Goal: Find contact information: Find contact information

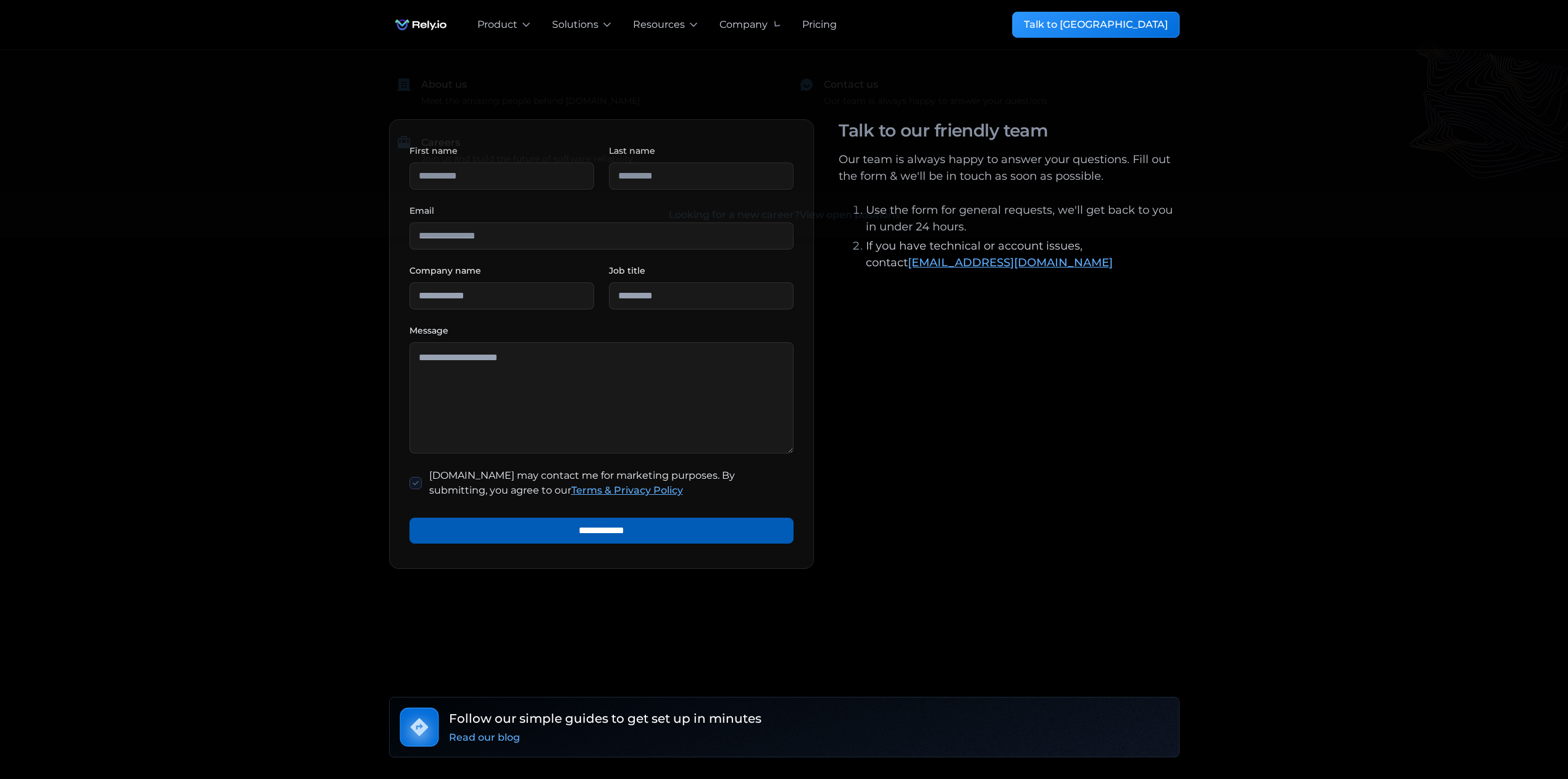
scroll to position [348, 0]
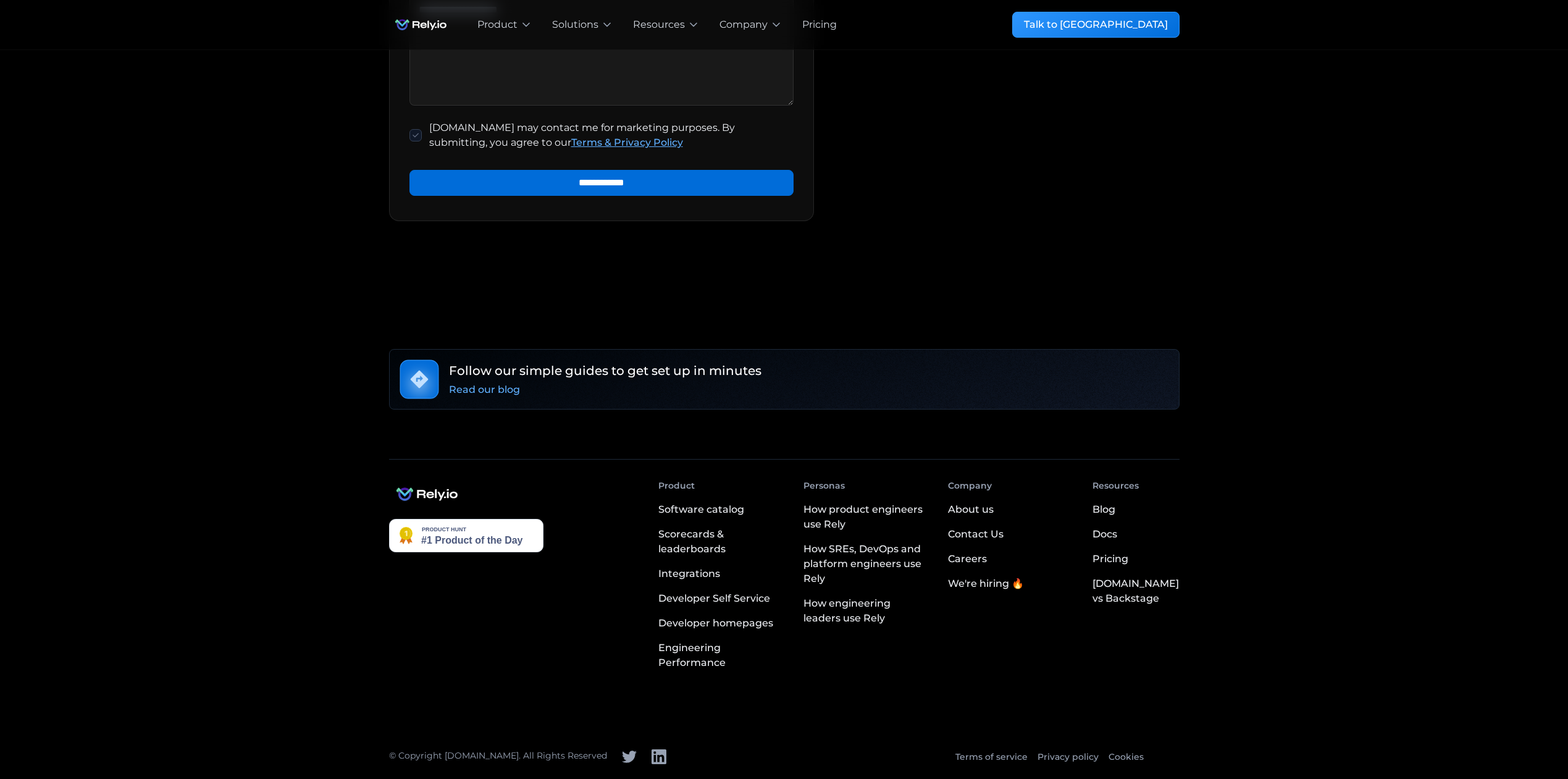
click at [1000, 535] on div "Contact Us" at bounding box center [976, 535] width 56 height 15
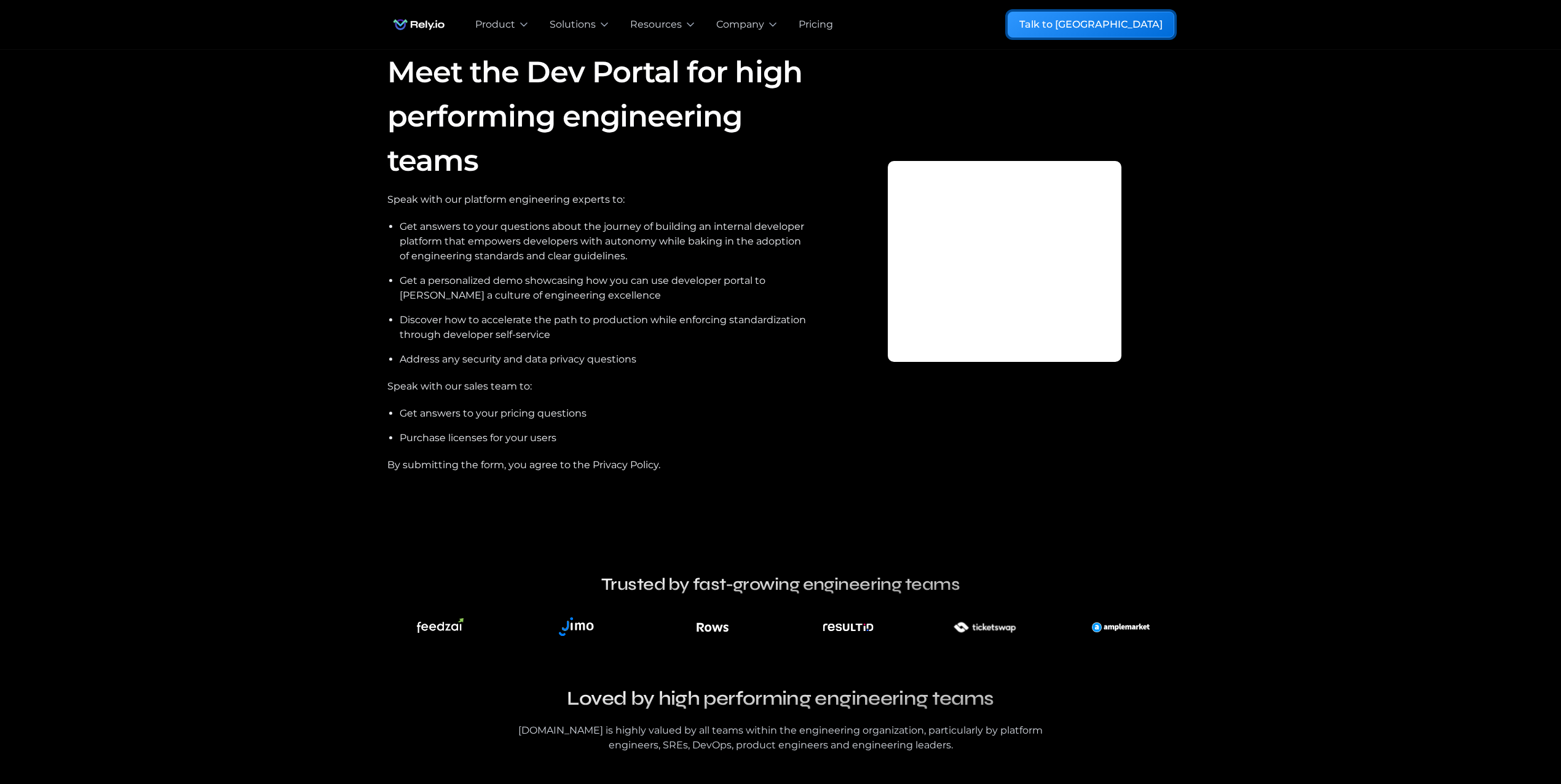
click at [1119, 28] on div "Talk to [GEOGRAPHIC_DATA]" at bounding box center [1091, 24] width 143 height 15
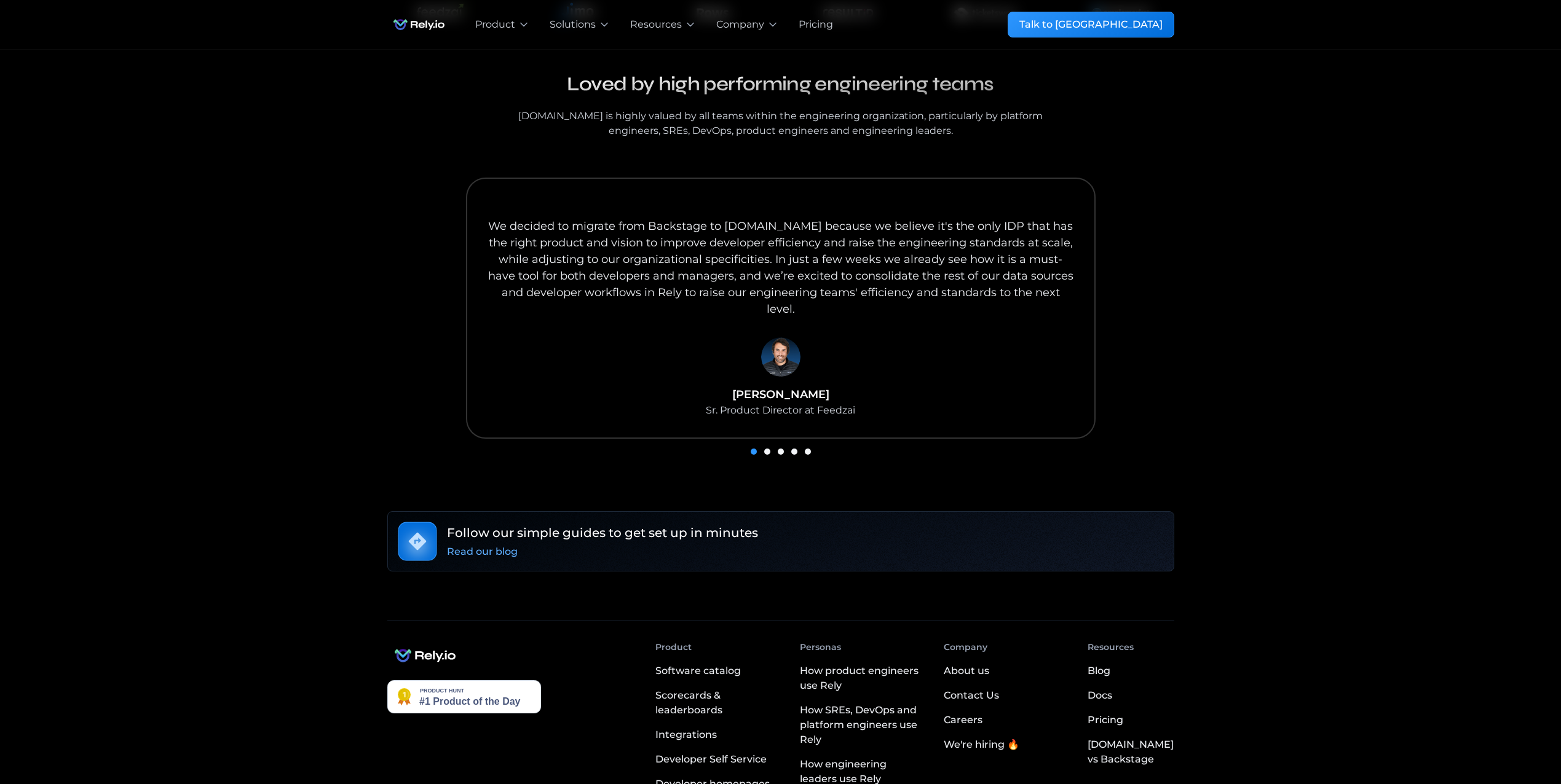
scroll to position [753, 0]
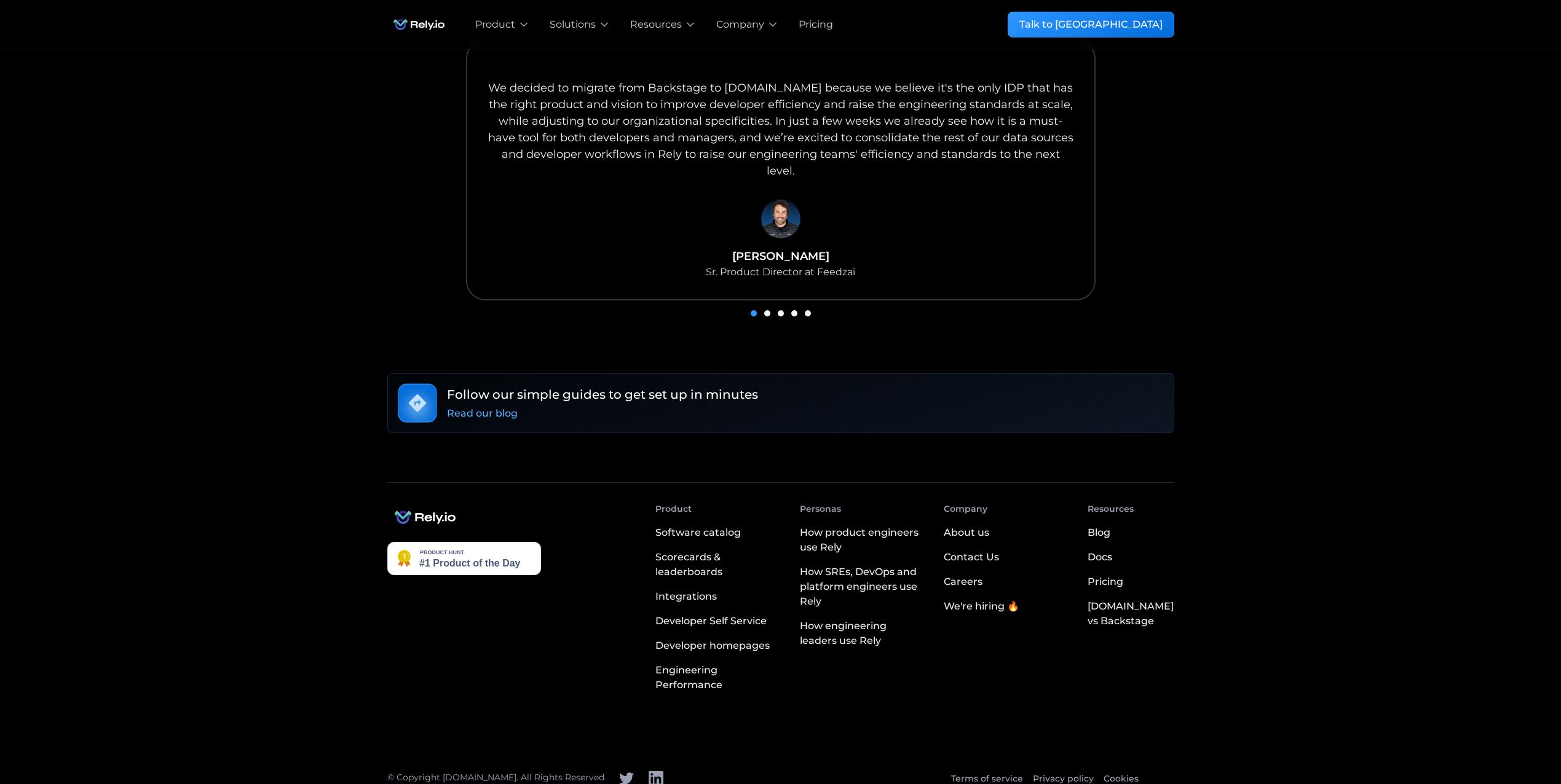
click at [997, 550] on div "Contact Us" at bounding box center [972, 558] width 55 height 15
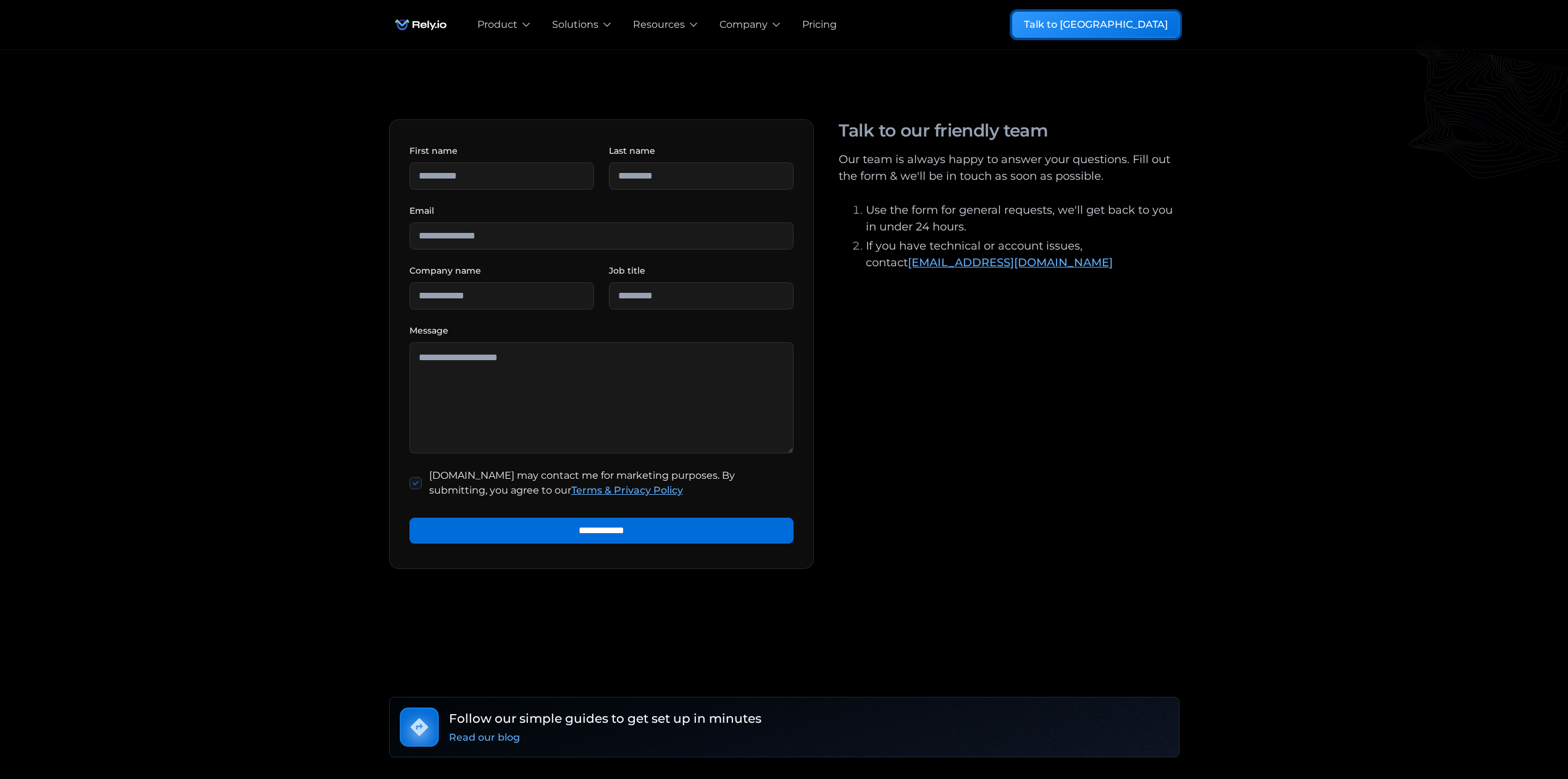
click at [1137, 29] on div "Talk to [GEOGRAPHIC_DATA]" at bounding box center [1096, 25] width 144 height 15
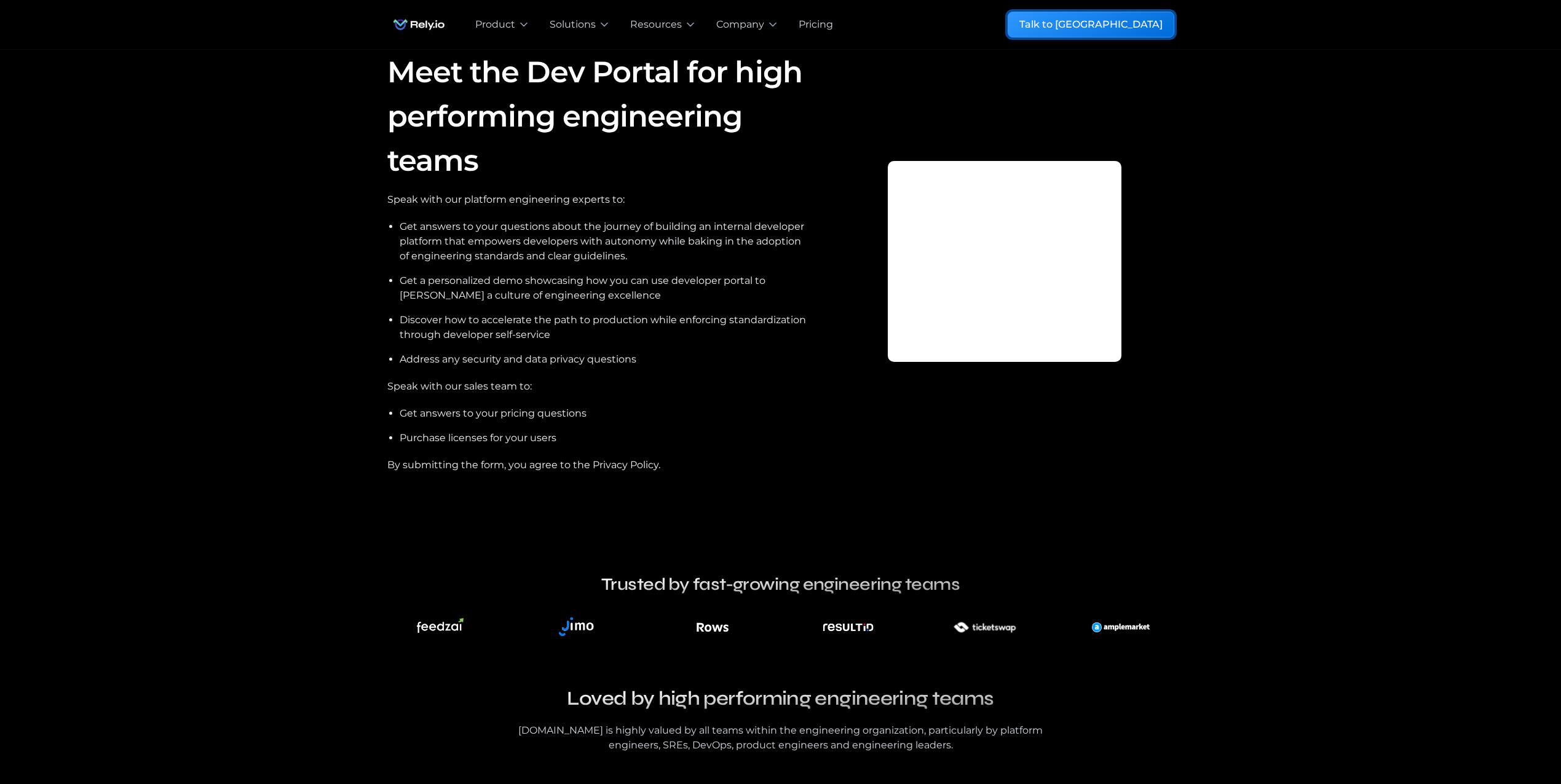
click at [1112, 26] on link "Talk to [GEOGRAPHIC_DATA]" at bounding box center [1091, 24] width 166 height 26
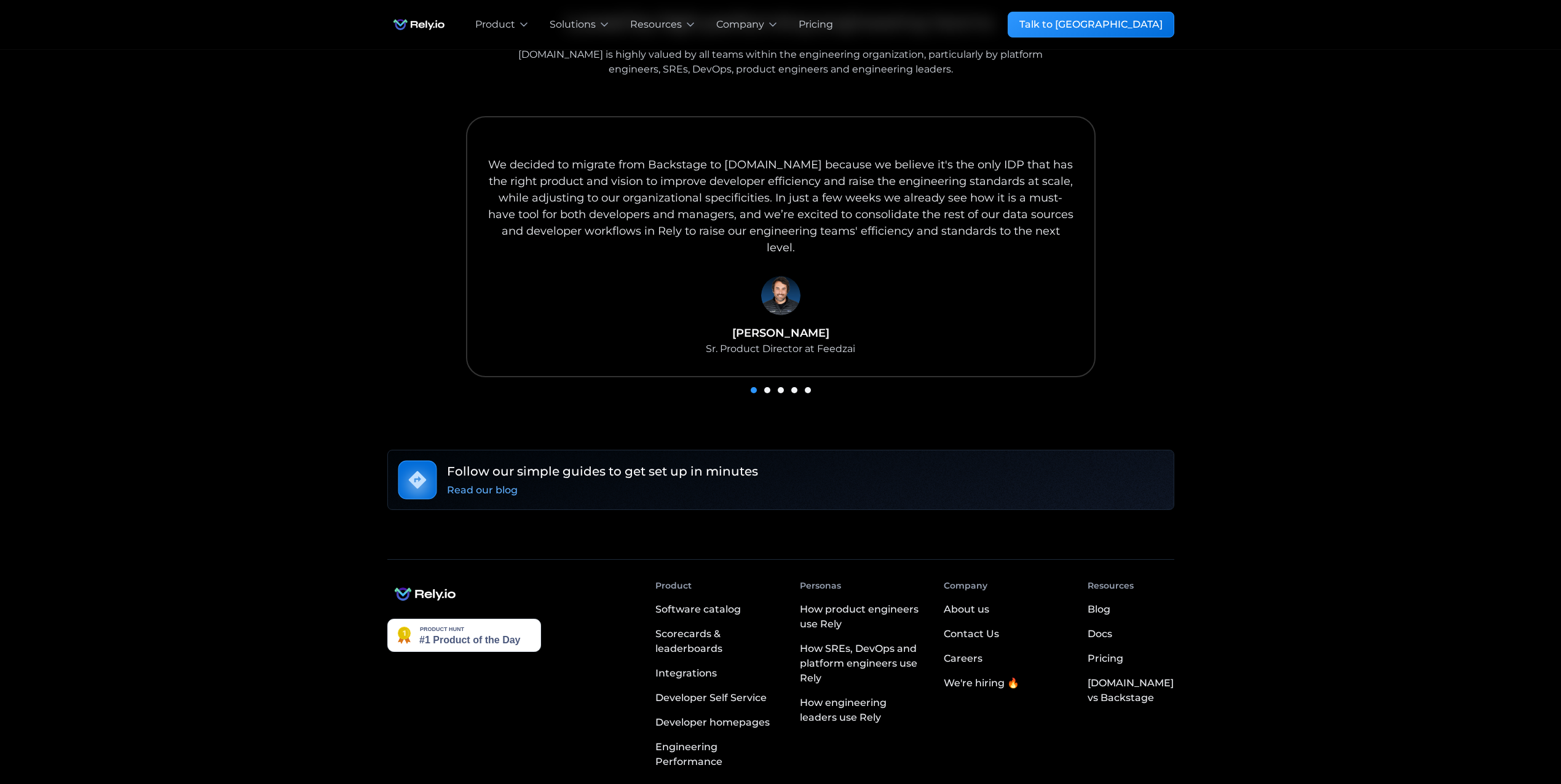
scroll to position [753, 0]
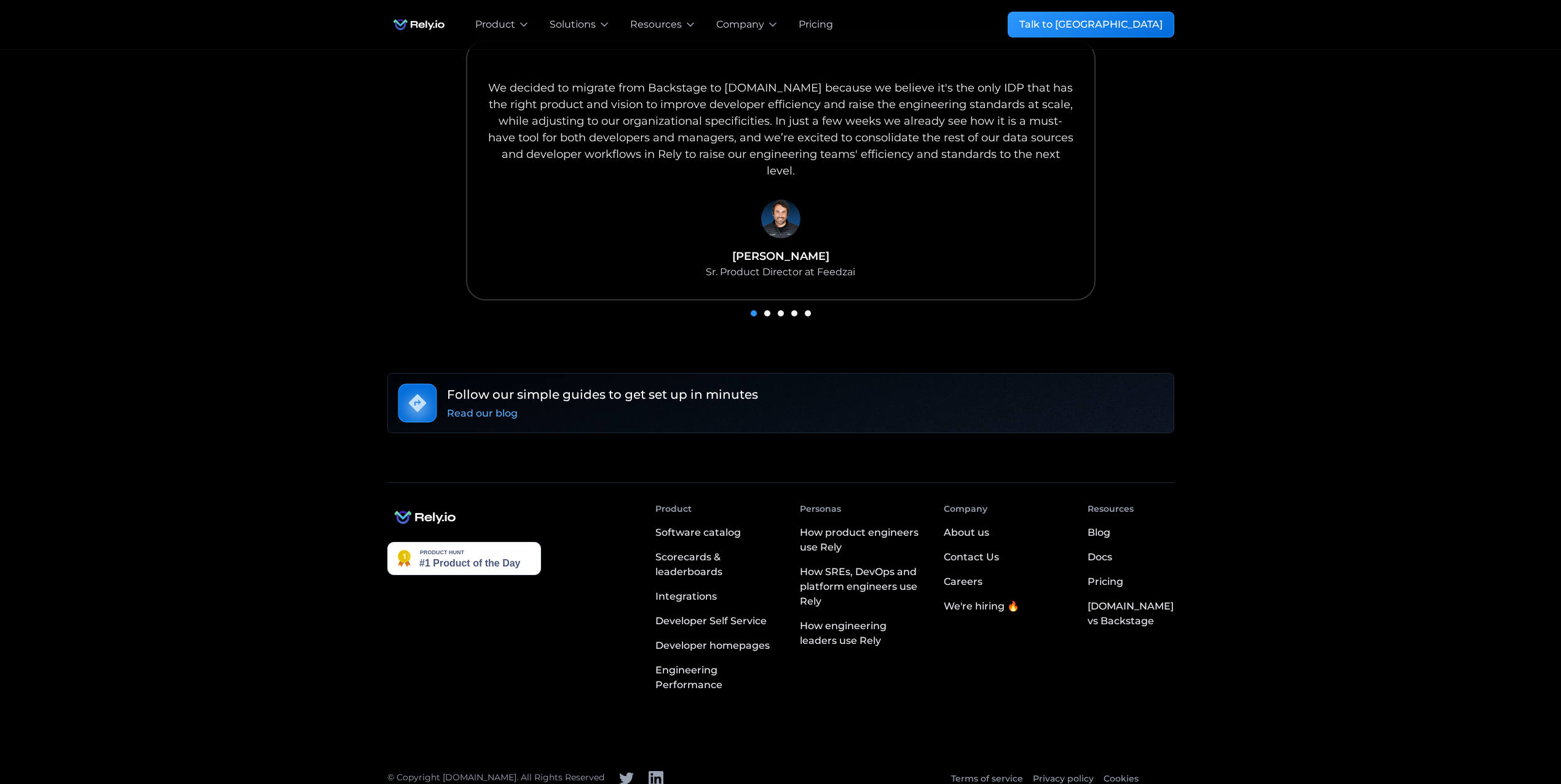
click at [992, 550] on div "Contact Us" at bounding box center [972, 558] width 55 height 15
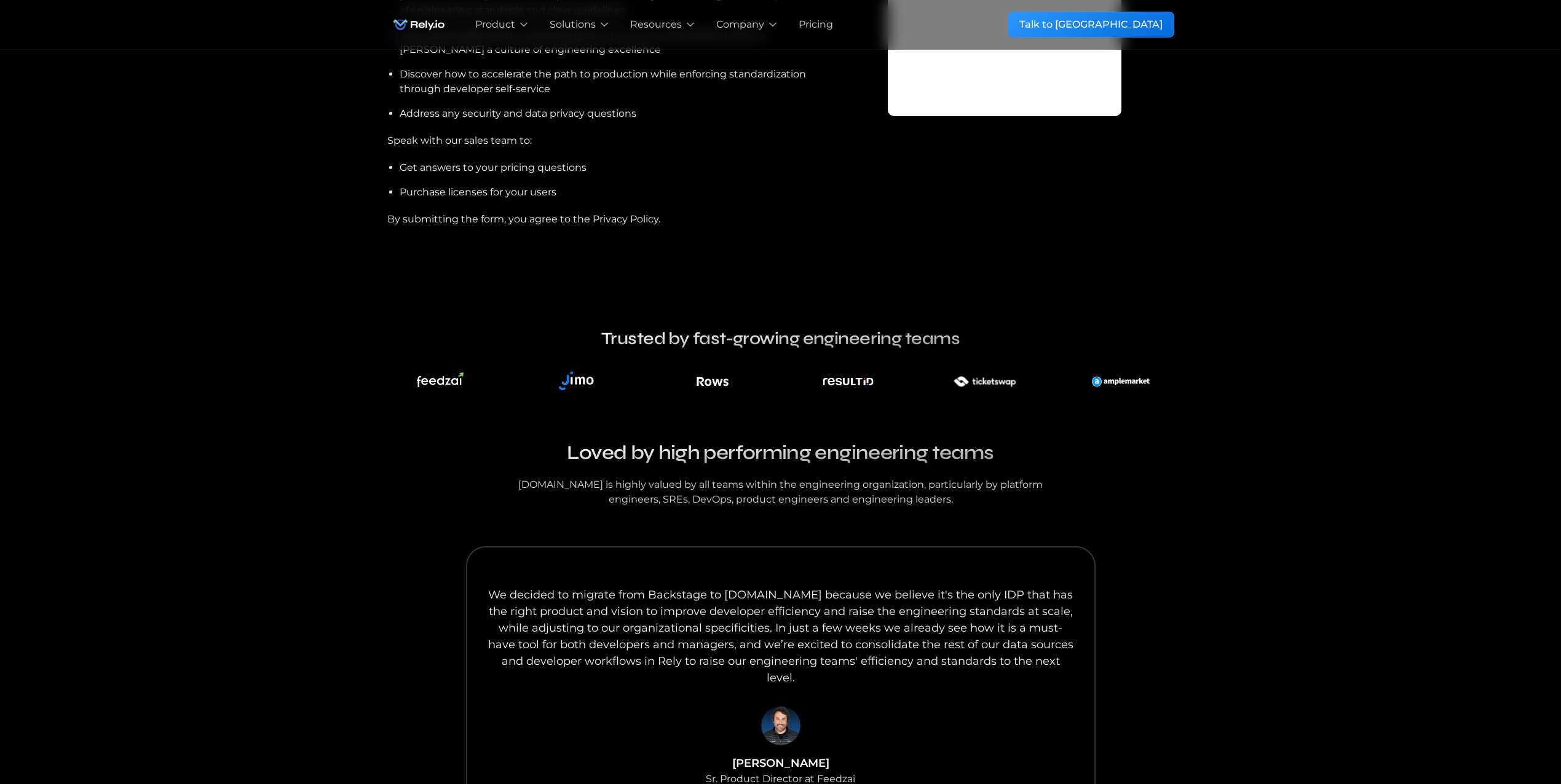
scroll to position [308, 0]
